Goal: Complete application form

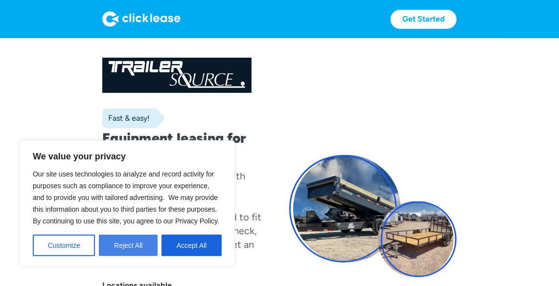
click at [122, 247] on button "Reject All" at bounding box center [128, 246] width 59 height 22
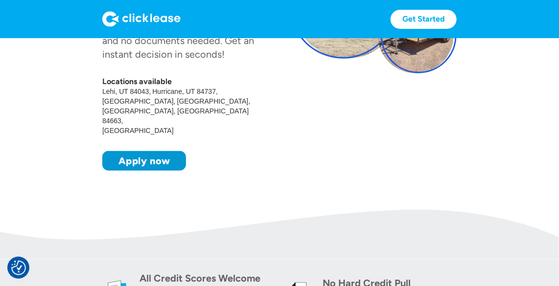
scroll to position [222, 0]
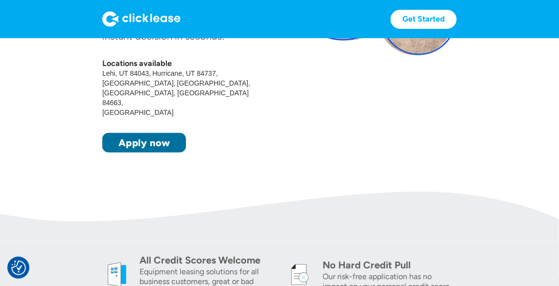
click at [167, 133] on link "Apply now" at bounding box center [144, 143] width 84 height 20
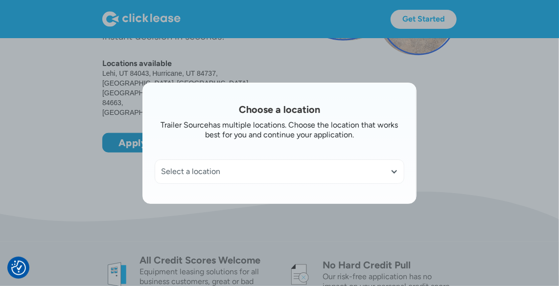
click at [397, 170] on div at bounding box center [394, 172] width 8 height 8
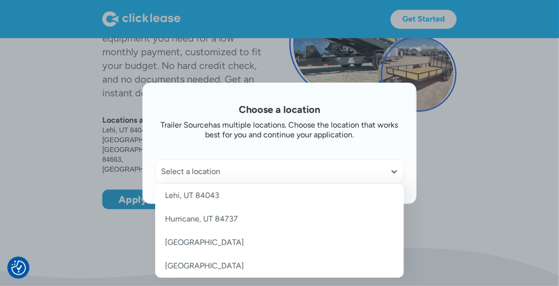
scroll to position [133, 0]
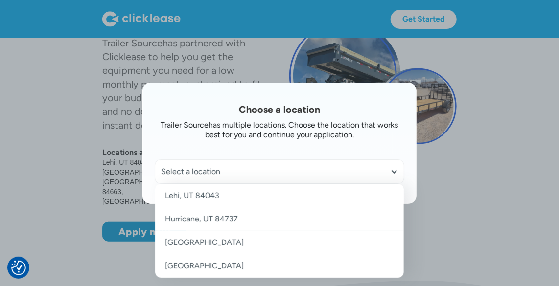
click at [223, 217] on link "Hurricane, UT 84737" at bounding box center [279, 219] width 249 height 23
